Goal: Task Accomplishment & Management: Manage account settings

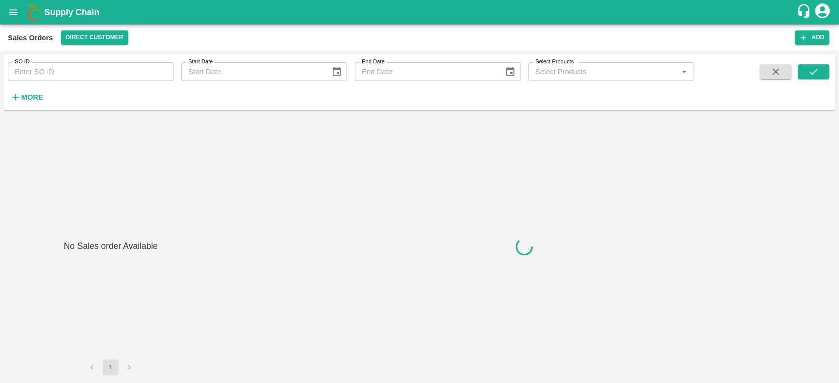
type input "605958"
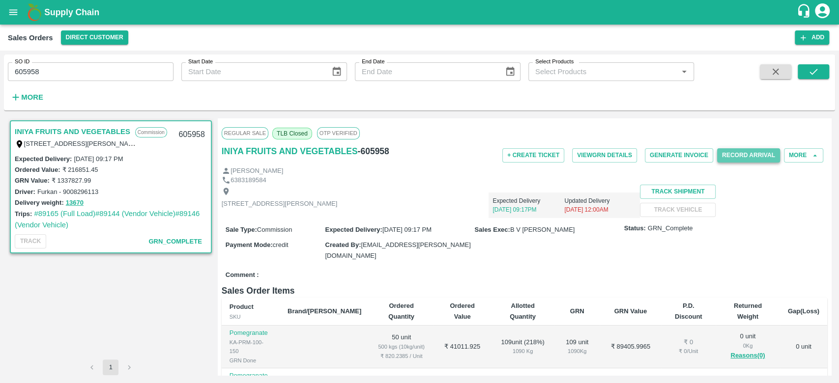
click at [746, 159] on button "Record Arrival" at bounding box center [748, 155] width 63 height 14
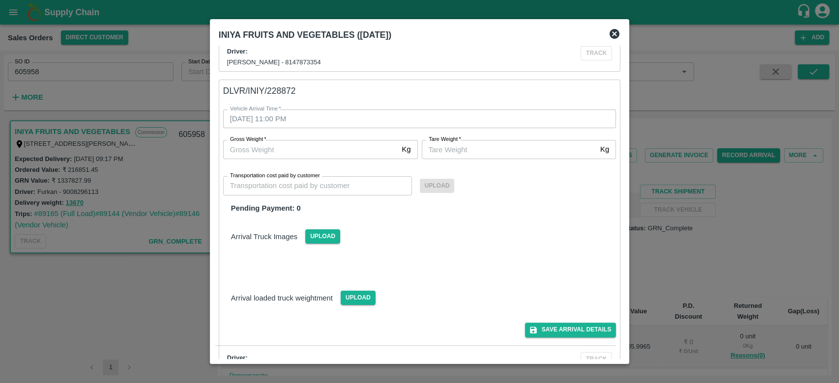
scroll to position [596, 0]
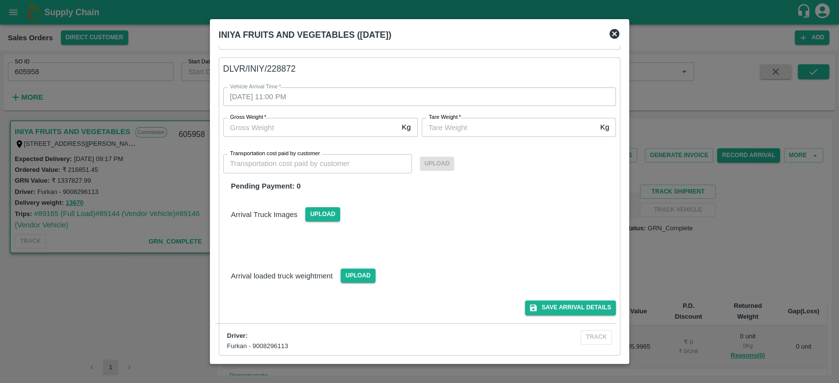
click at [612, 31] on icon at bounding box center [614, 34] width 10 height 10
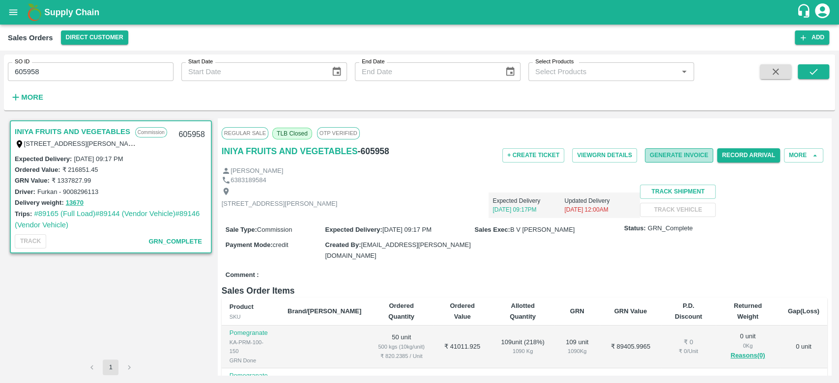
click at [671, 150] on button "Generate Invoice" at bounding box center [679, 155] width 68 height 14
click at [668, 158] on button "Generate Invoice" at bounding box center [679, 155] width 68 height 14
click at [798, 155] on button "More" at bounding box center [803, 155] width 39 height 14
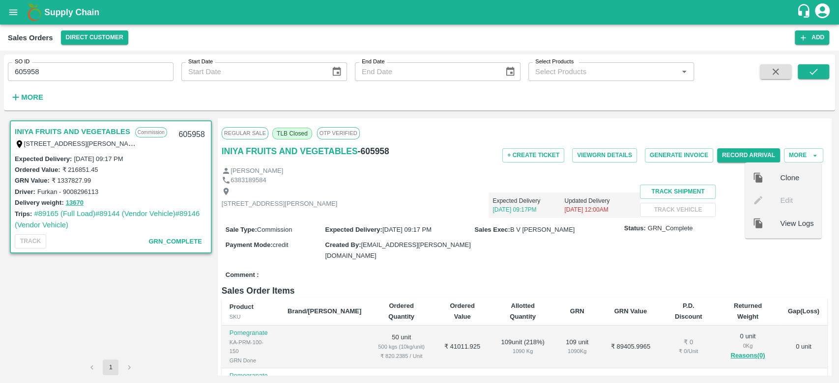
click at [731, 267] on div "Sale Type : Commission Expected Delivery : 30 Sep 2025, 09:17 PM Sales Exec : B…" at bounding box center [524, 242] width 605 height 49
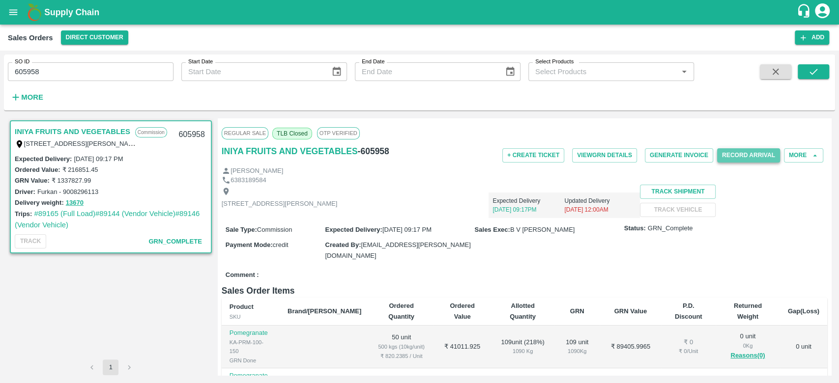
click at [748, 156] on button "Record Arrival" at bounding box center [748, 155] width 63 height 14
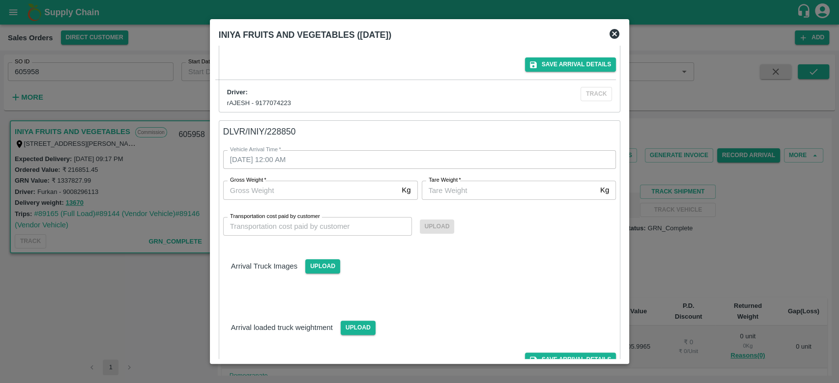
scroll to position [596, 0]
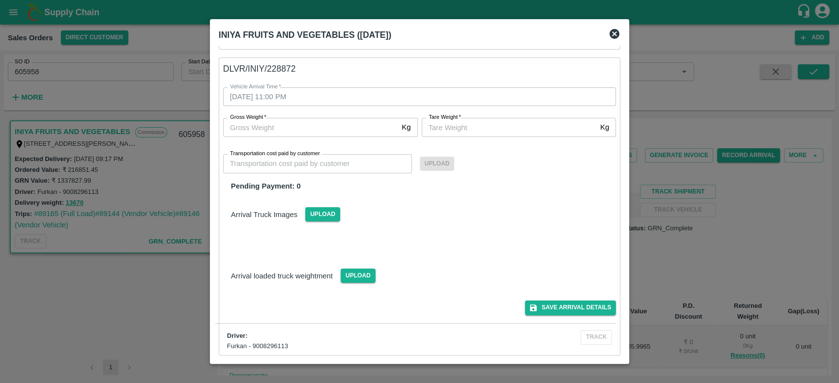
click at [609, 38] on icon at bounding box center [614, 34] width 12 height 12
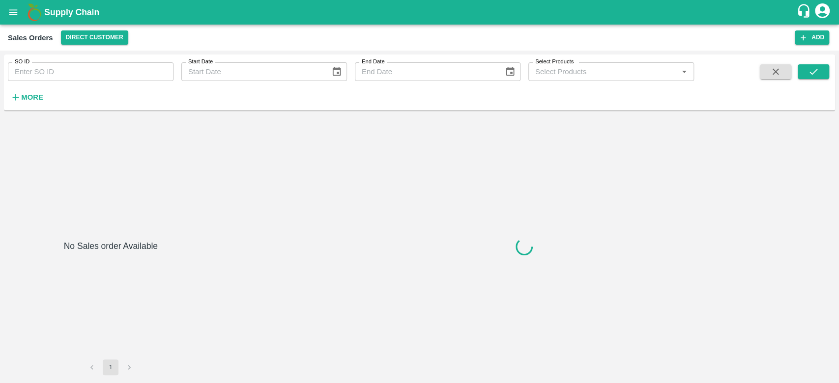
type input "605958"
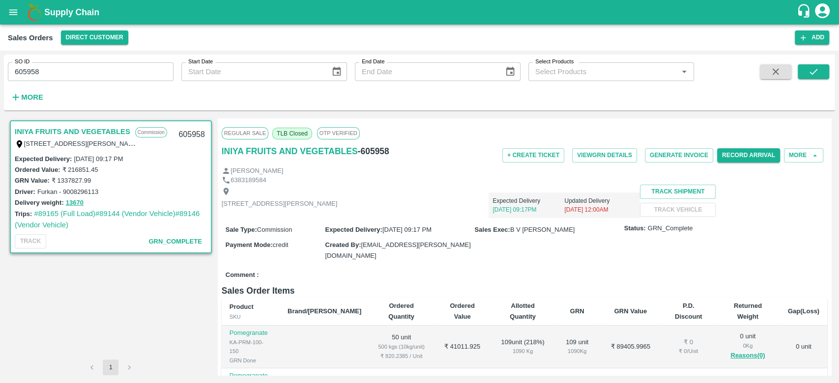
click at [624, 233] on label "Status:" at bounding box center [635, 228] width 22 height 9
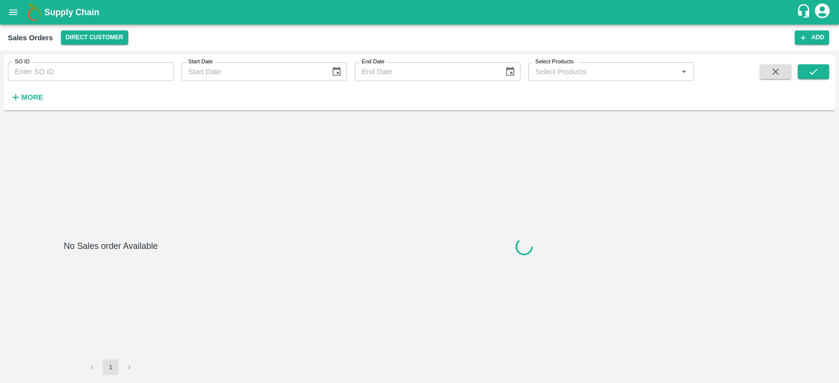
type input "605958"
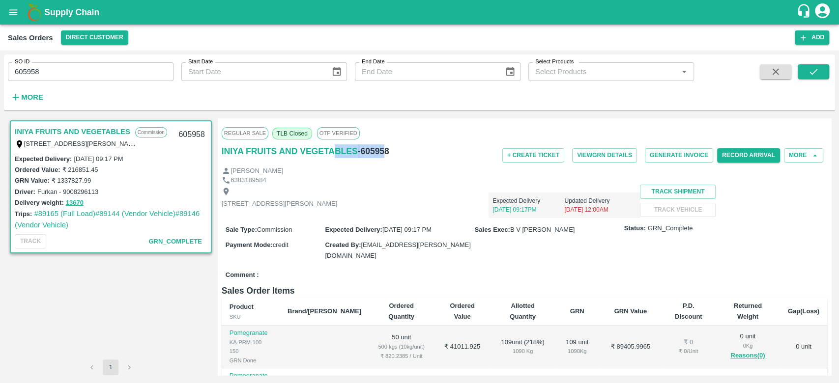
drag, startPoint x: 385, startPoint y: 151, endPoint x: 334, endPoint y: 159, distance: 51.6
click at [334, 159] on div "INIYA FRUITS AND VEGETABLES - 605958" at bounding box center [323, 155] width 202 height 22
drag, startPoint x: 389, startPoint y: 151, endPoint x: 219, endPoint y: 155, distance: 170.0
click at [219, 155] on div "Regular Sale TLB Closed OTP VERIFIED INIYA FRUITS AND VEGETABLES - 605958 + Cre…" at bounding box center [524, 246] width 613 height 257
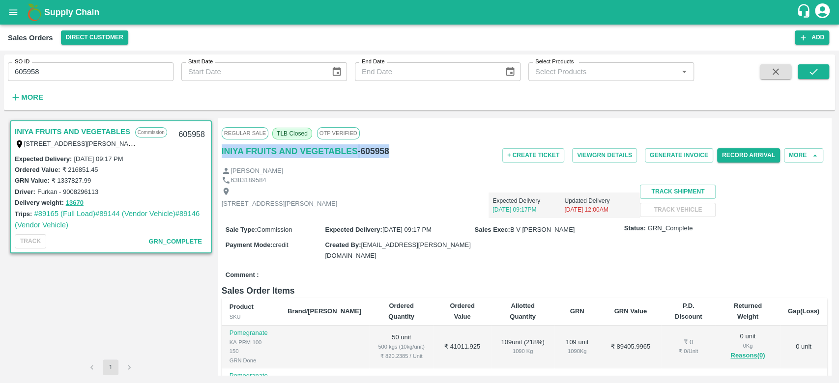
copy div "INIYA FRUITS AND VEGETABLES - 605958"
click at [445, 203] on div "Expected Delivery 30 Sep, 09:17PM Updated Delivery 02 Oct, 12:00AM" at bounding box center [488, 201] width 303 height 33
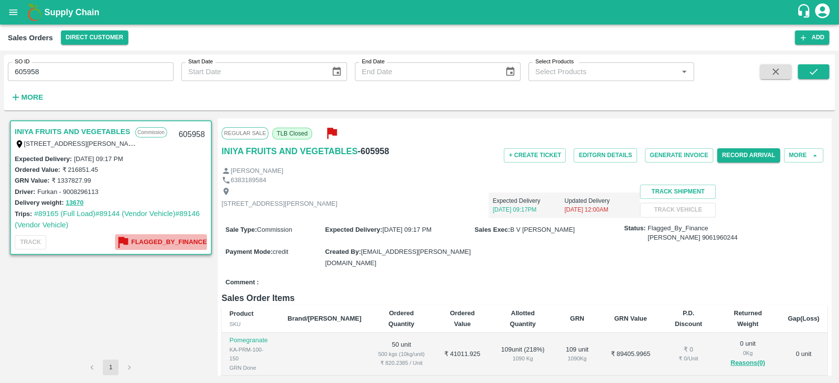
click at [157, 240] on b "Flagged_By_Finance" at bounding box center [169, 242] width 76 height 11
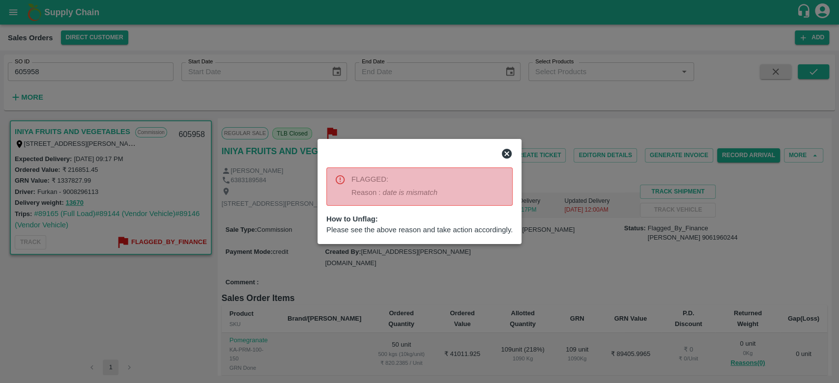
click at [507, 149] on icon at bounding box center [507, 154] width 10 height 10
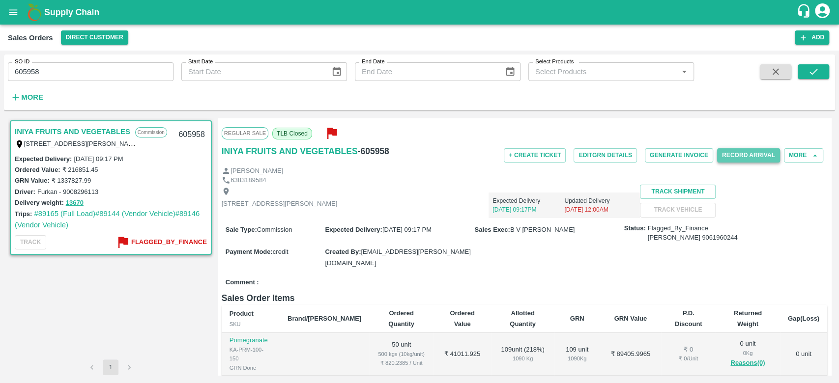
click at [732, 157] on button "Record Arrival" at bounding box center [748, 155] width 63 height 14
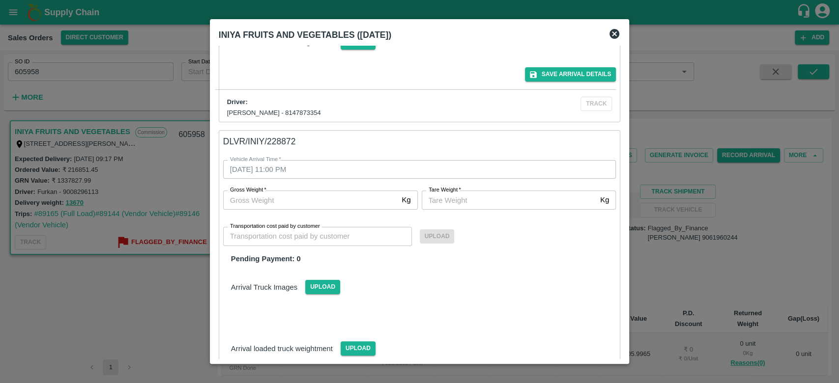
scroll to position [596, 0]
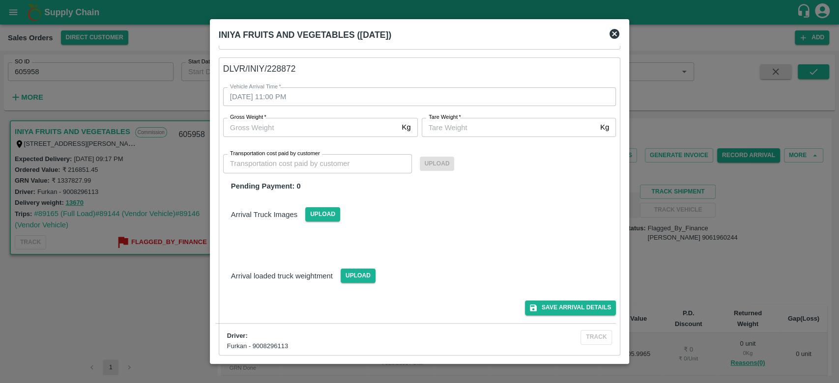
click at [613, 39] on icon at bounding box center [614, 34] width 12 height 12
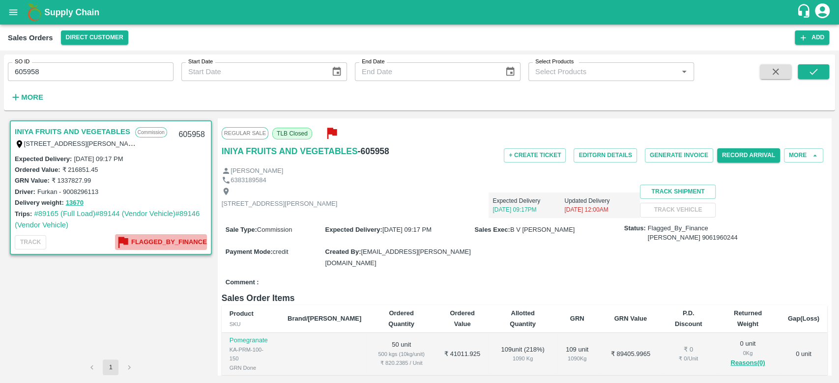
click at [159, 242] on b "Flagged_By_Finance" at bounding box center [169, 242] width 76 height 11
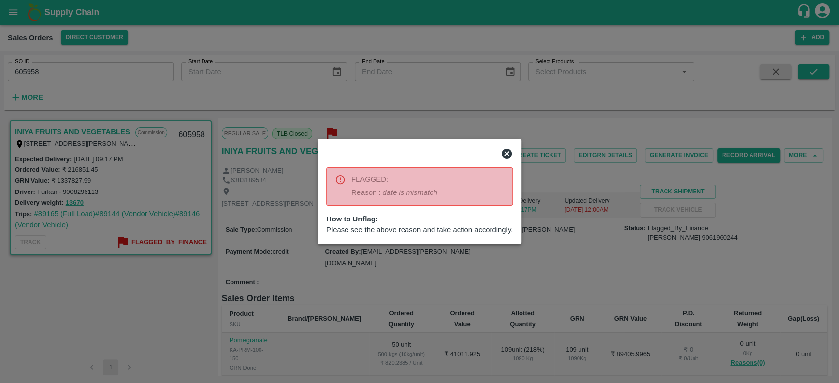
click at [503, 153] on icon at bounding box center [507, 154] width 10 height 10
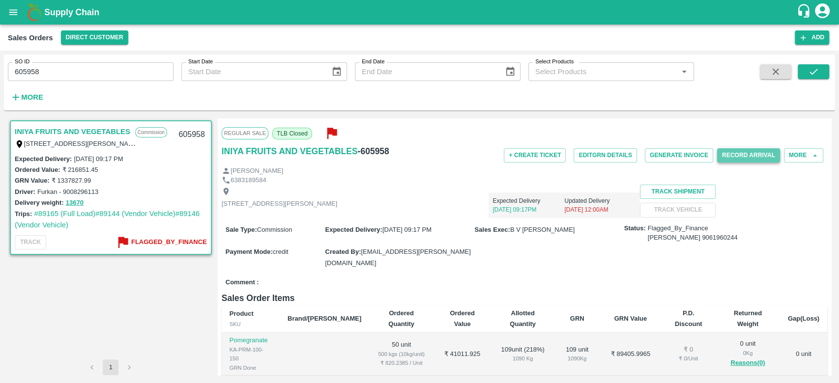
click at [730, 160] on button "Record Arrival" at bounding box center [748, 155] width 63 height 14
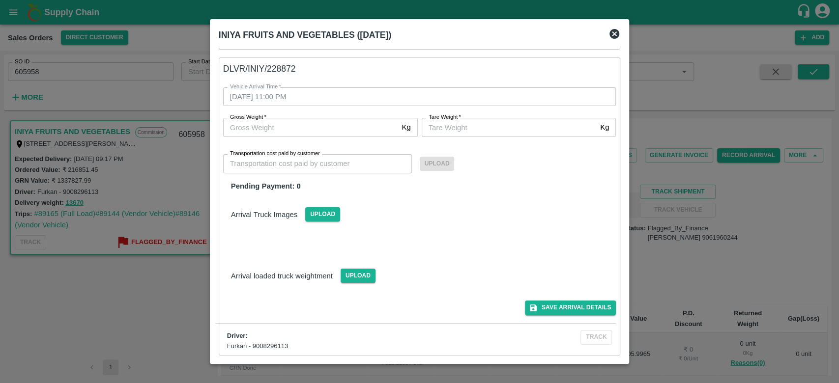
click at [613, 36] on icon at bounding box center [614, 34] width 10 height 10
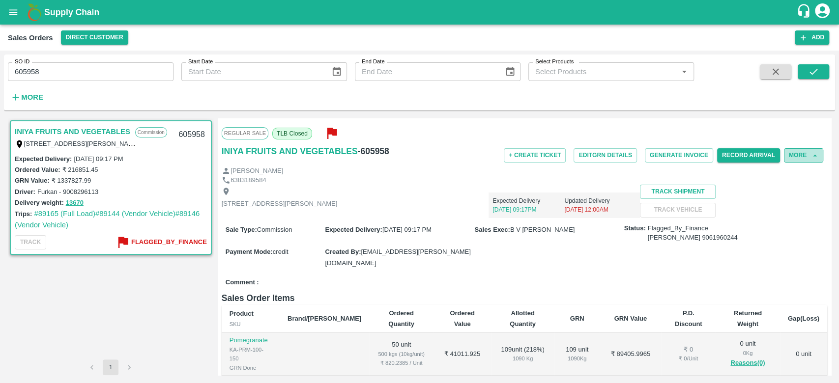
click at [813, 151] on icon "button" at bounding box center [814, 155] width 9 height 9
click at [794, 159] on button "More" at bounding box center [803, 155] width 39 height 14
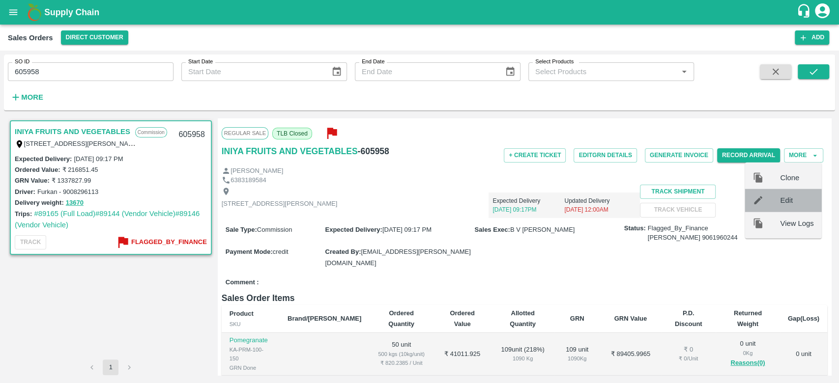
click at [795, 195] on span "Edit" at bounding box center [796, 200] width 33 height 11
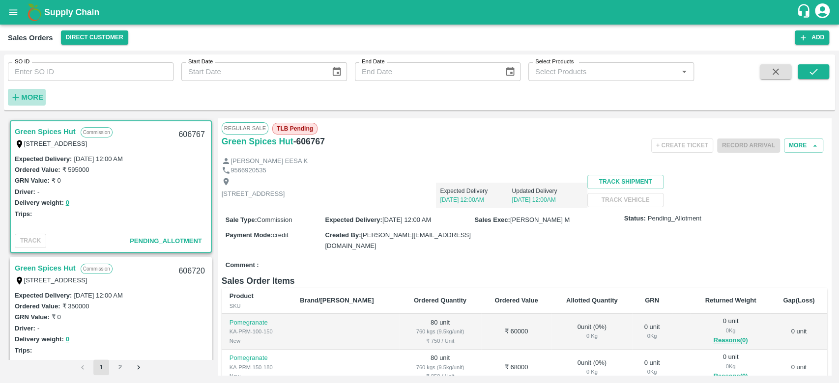
click at [32, 95] on strong "More" at bounding box center [32, 97] width 22 height 8
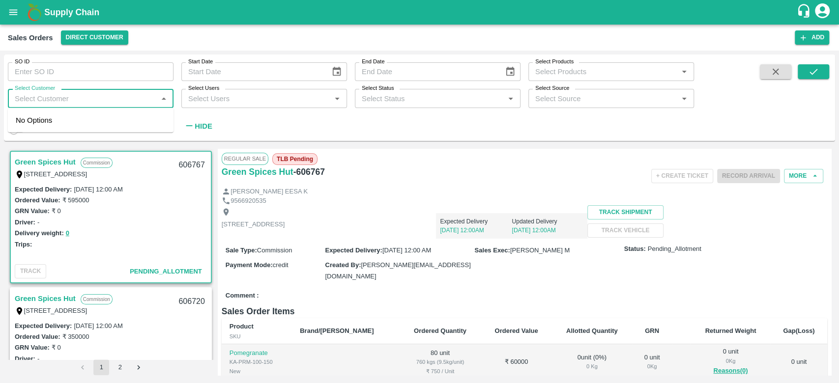
click at [32, 95] on input "Select Customer" at bounding box center [82, 98] width 143 height 13
type input "iniya"
click at [61, 127] on div "INIYA FRUITS AND VEGETABLES" at bounding box center [95, 124] width 113 height 11
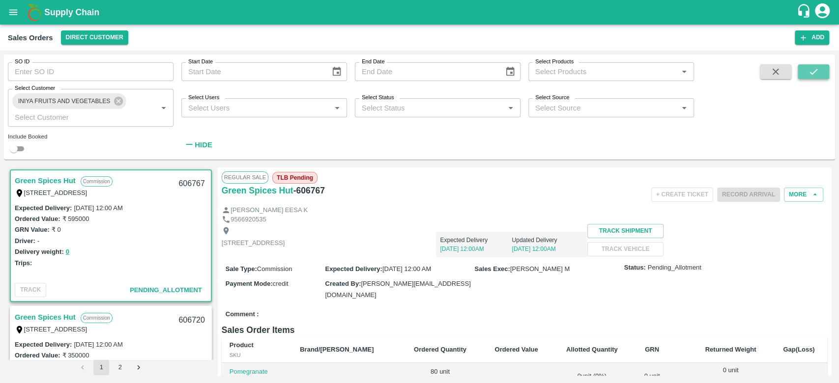
click at [816, 72] on icon "submit" at bounding box center [813, 71] width 11 height 11
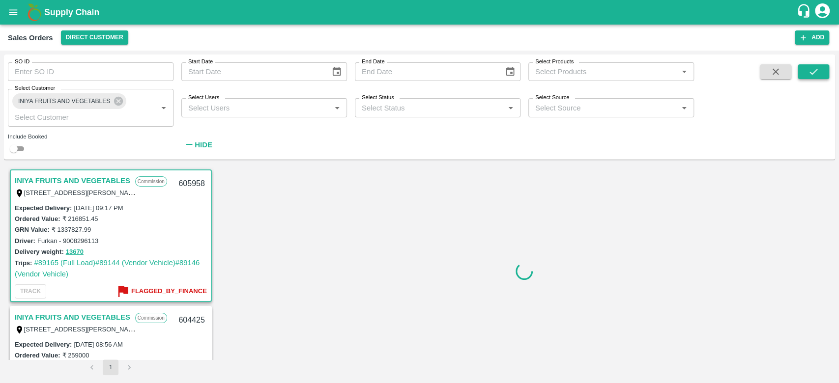
scroll to position [2, 0]
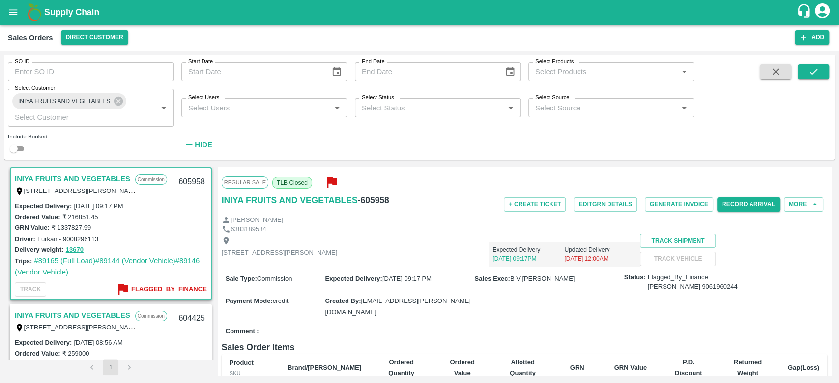
click at [141, 289] on b "Flagged_By_Finance" at bounding box center [169, 289] width 76 height 11
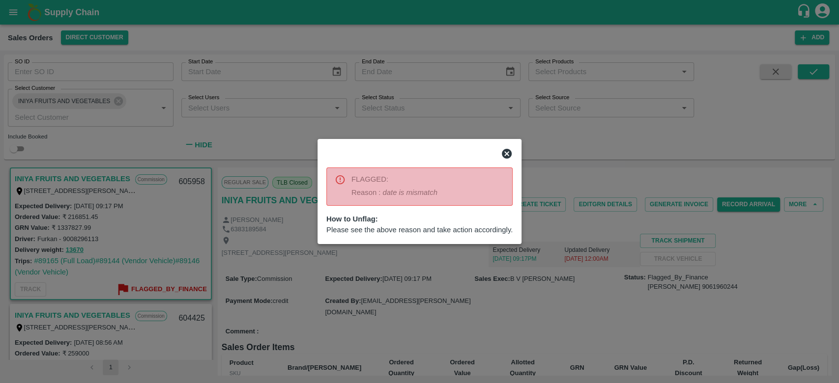
click at [503, 151] on icon at bounding box center [507, 154] width 10 height 10
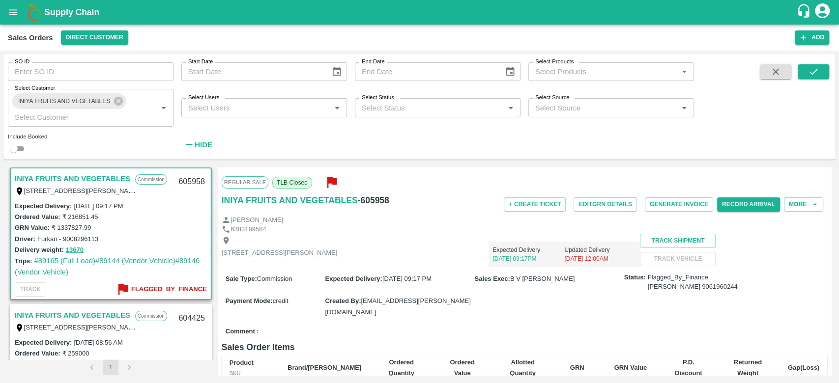
click at [670, 292] on div "Emil Joseph 9061960244" at bounding box center [693, 286] width 90 height 9
click at [677, 232] on div "6383189584" at bounding box center [524, 229] width 605 height 9
click at [605, 209] on button "Edit GRN Details" at bounding box center [604, 204] width 63 height 14
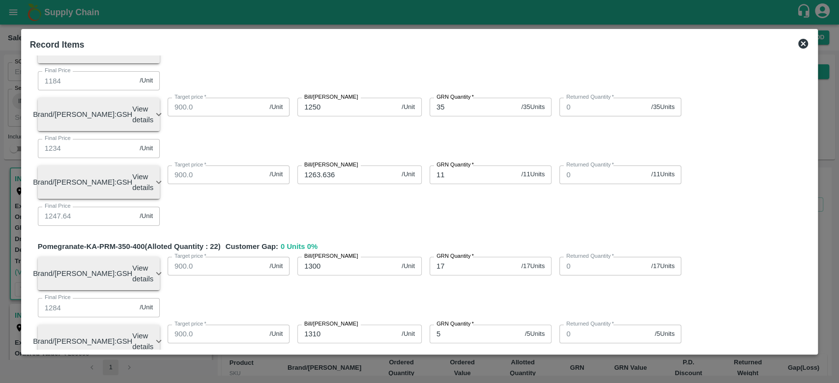
scroll to position [1493, 0]
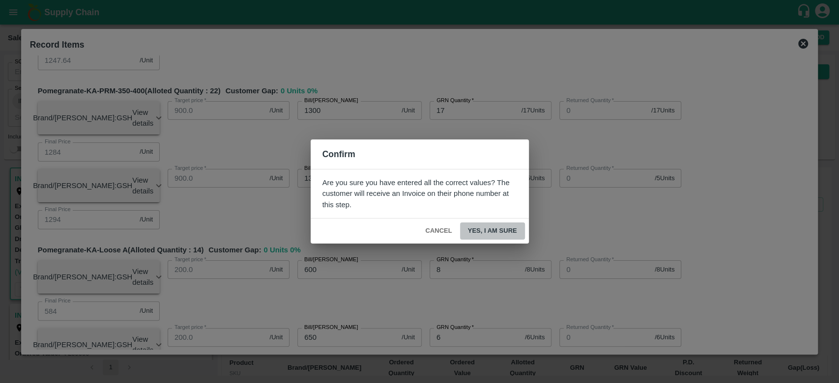
click at [485, 230] on button "Yes, I am sure" at bounding box center [492, 231] width 65 height 17
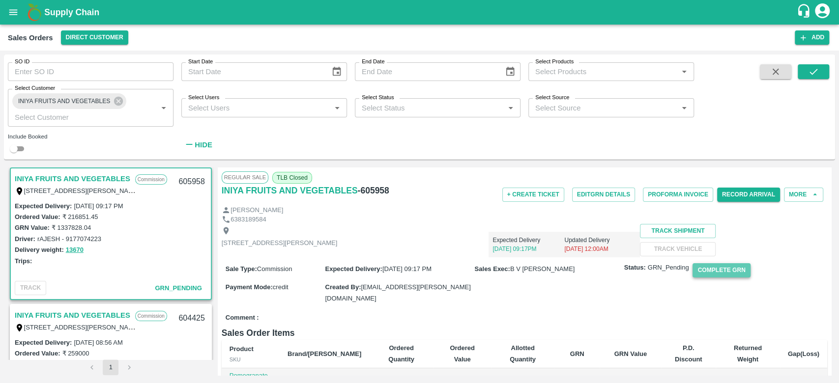
click at [721, 278] on button "Complete GRN" at bounding box center [720, 270] width 57 height 14
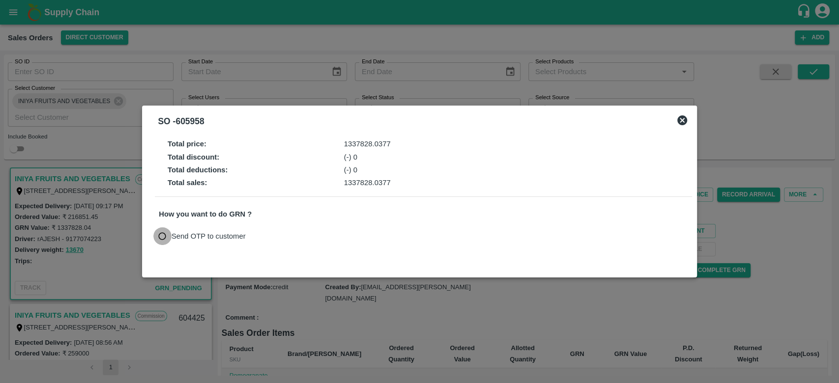
click at [162, 238] on input "Send OTP to customer" at bounding box center [162, 236] width 18 height 18
radio input "true"
click at [261, 234] on button "Send OTP" at bounding box center [274, 236] width 40 height 14
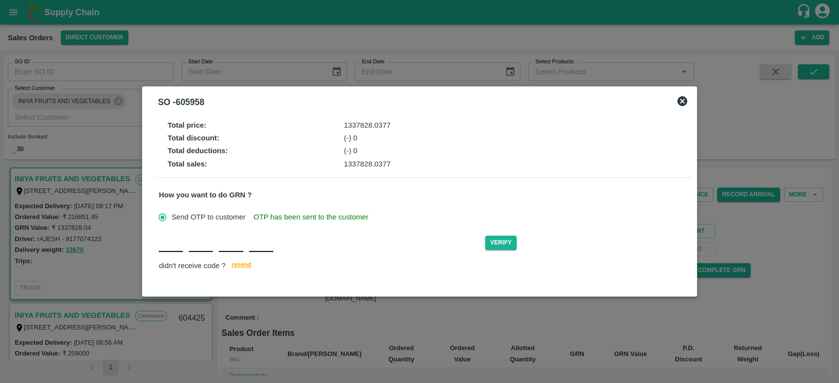
click at [171, 247] on input "text" at bounding box center [171, 243] width 24 height 18
type input "M"
type input "H"
type input "C"
type input "J"
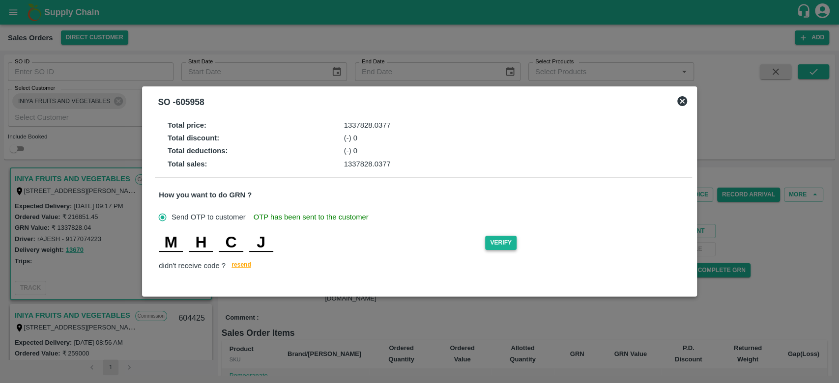
click at [507, 243] on button "Verify" at bounding box center [500, 243] width 31 height 14
